Goal: Information Seeking & Learning: Find specific fact

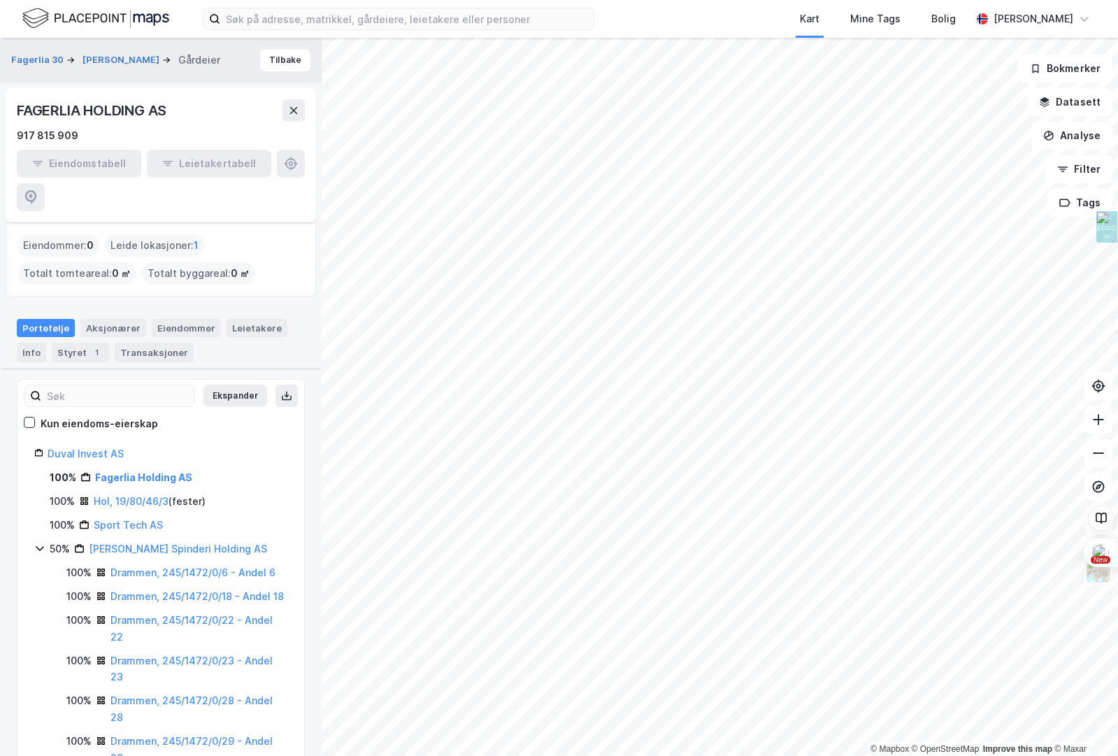
scroll to position [141, 0]
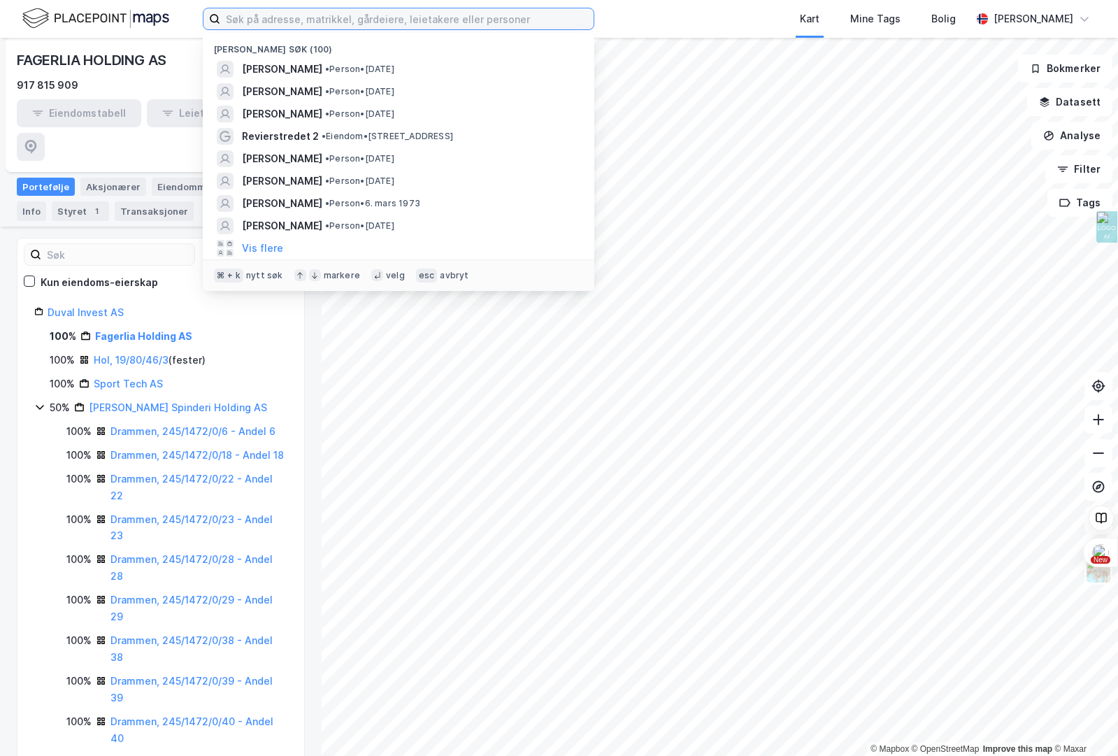
click at [283, 22] on input at bounding box center [406, 18] width 373 height 21
paste input "[PERSON_NAME]"
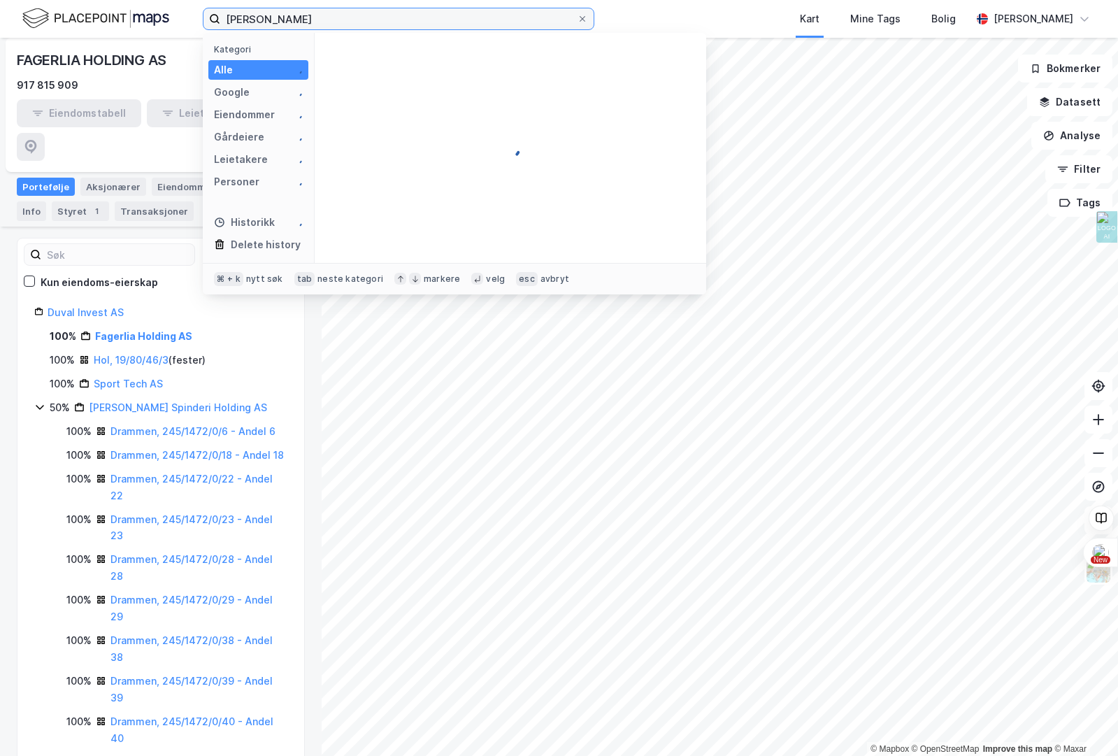
type input "[PERSON_NAME]"
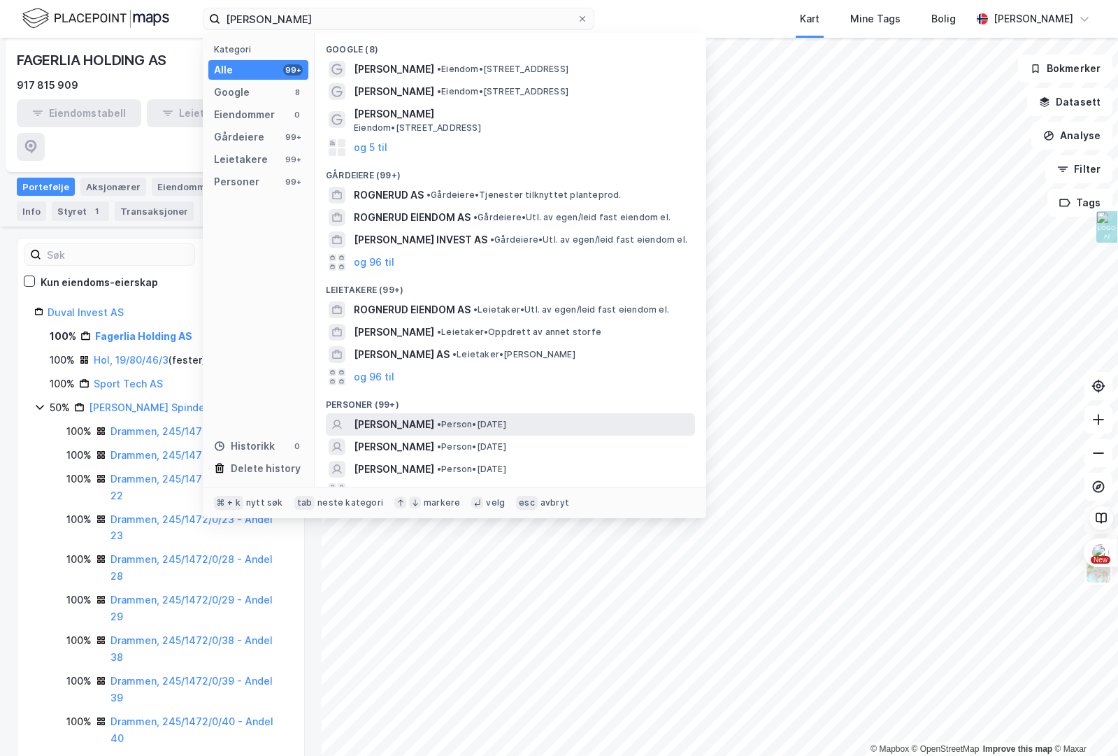
click at [434, 419] on span "[PERSON_NAME]" at bounding box center [394, 424] width 80 height 17
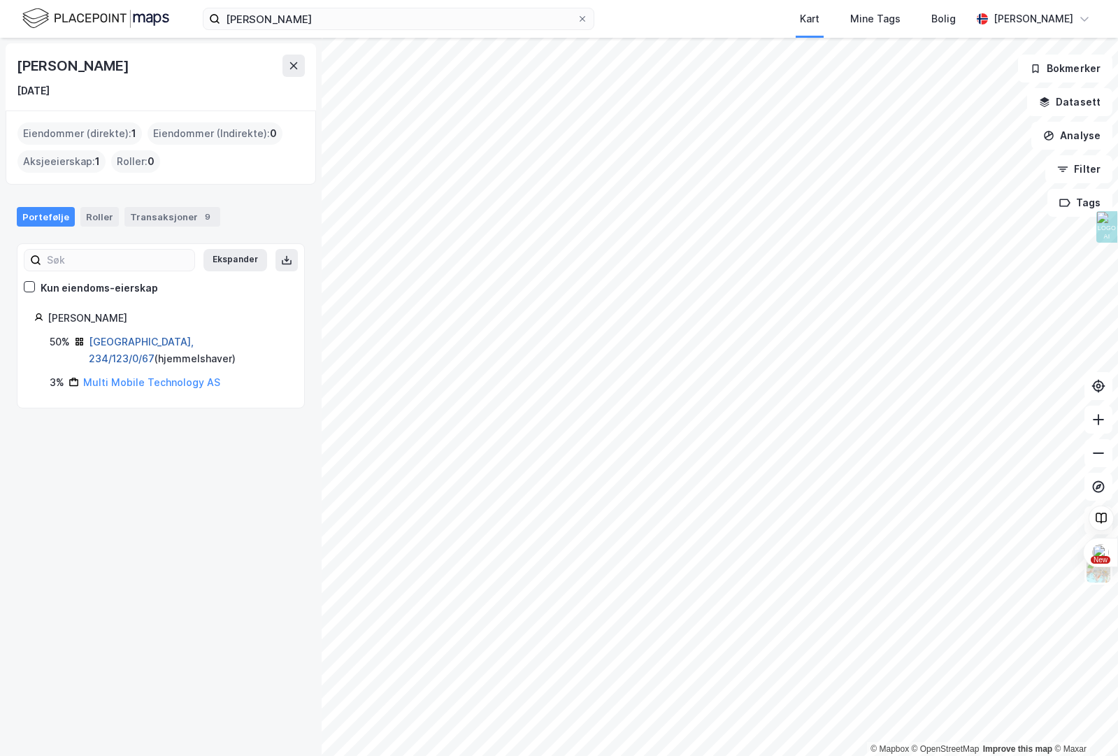
click at [120, 343] on link "[GEOGRAPHIC_DATA], 234/123/0/67" at bounding box center [141, 350] width 105 height 29
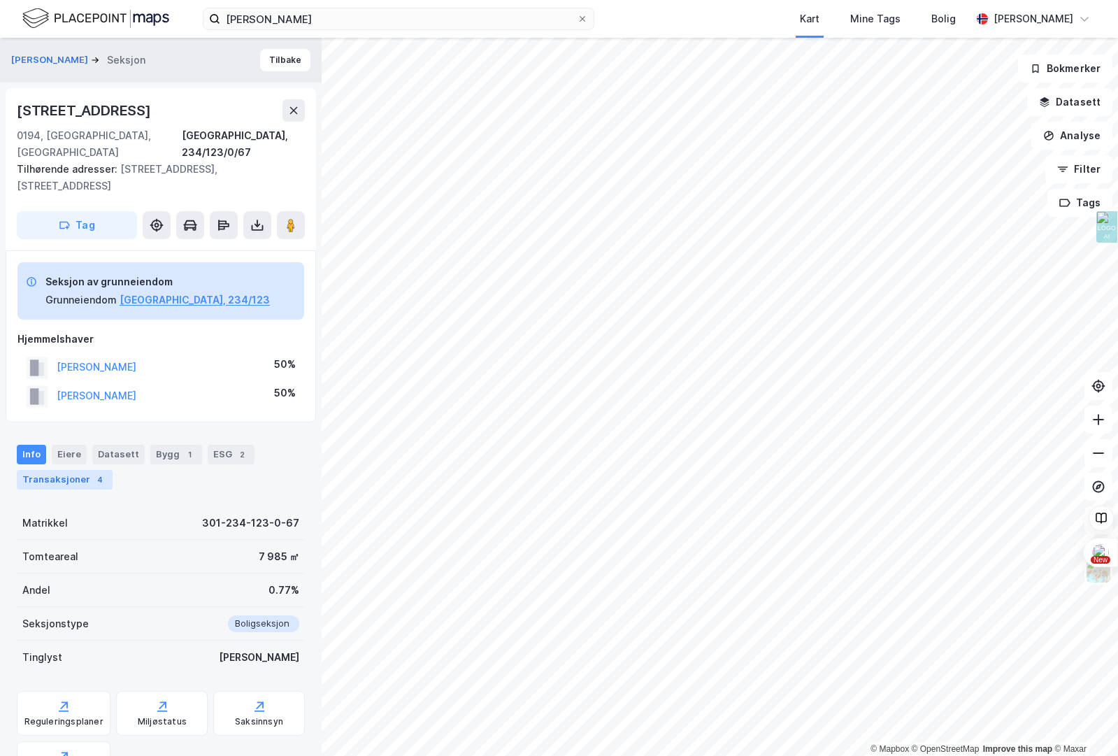
click at [76, 470] on div "Transaksjoner 4" at bounding box center [65, 480] width 96 height 20
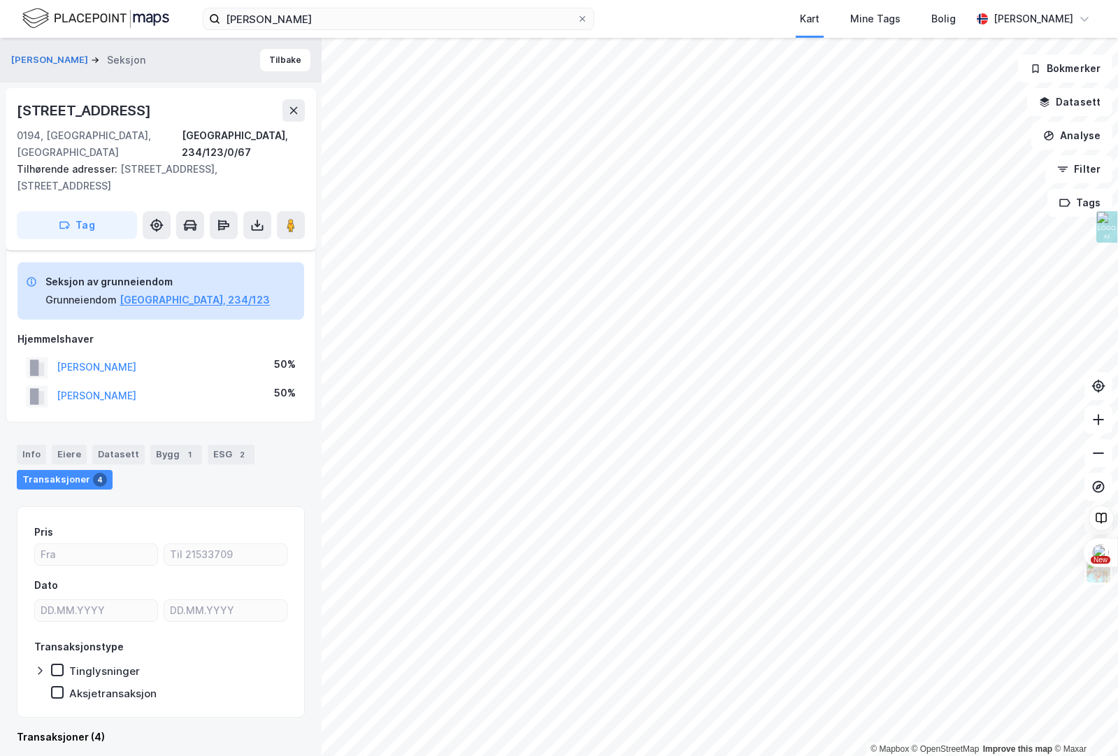
scroll to position [275, 0]
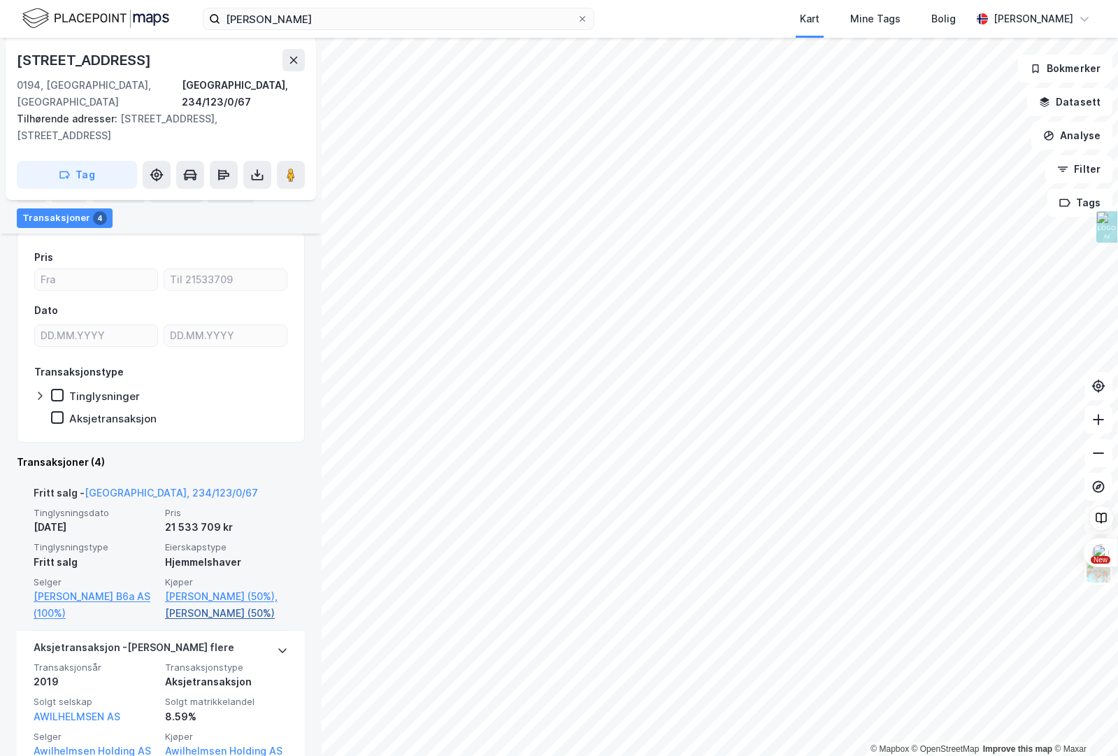
click at [205, 605] on link "[PERSON_NAME] (50%)" at bounding box center [226, 613] width 123 height 17
